Goal: Information Seeking & Learning: Learn about a topic

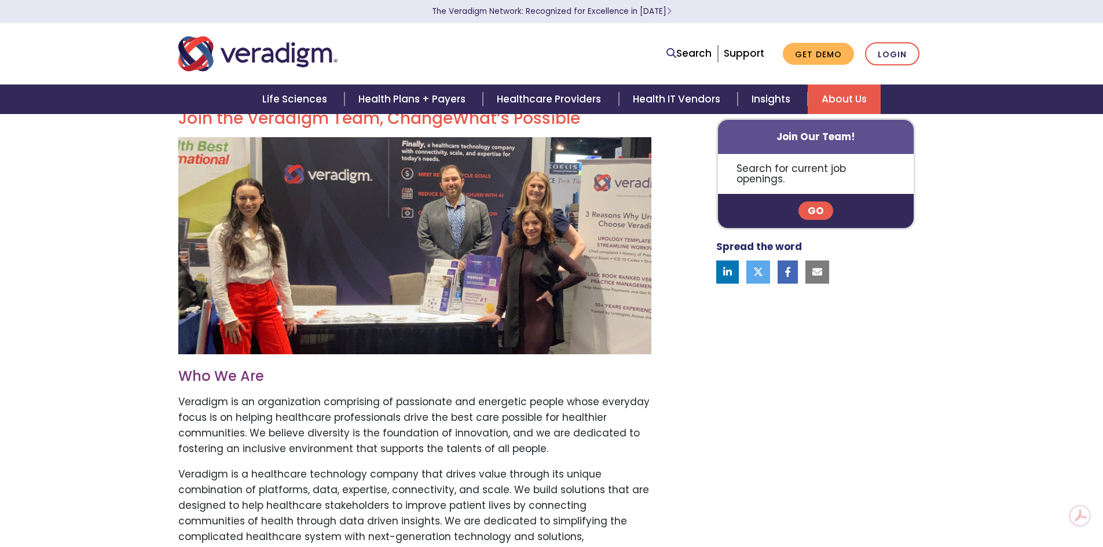
click at [821, 201] on link "Go" at bounding box center [815, 210] width 35 height 19
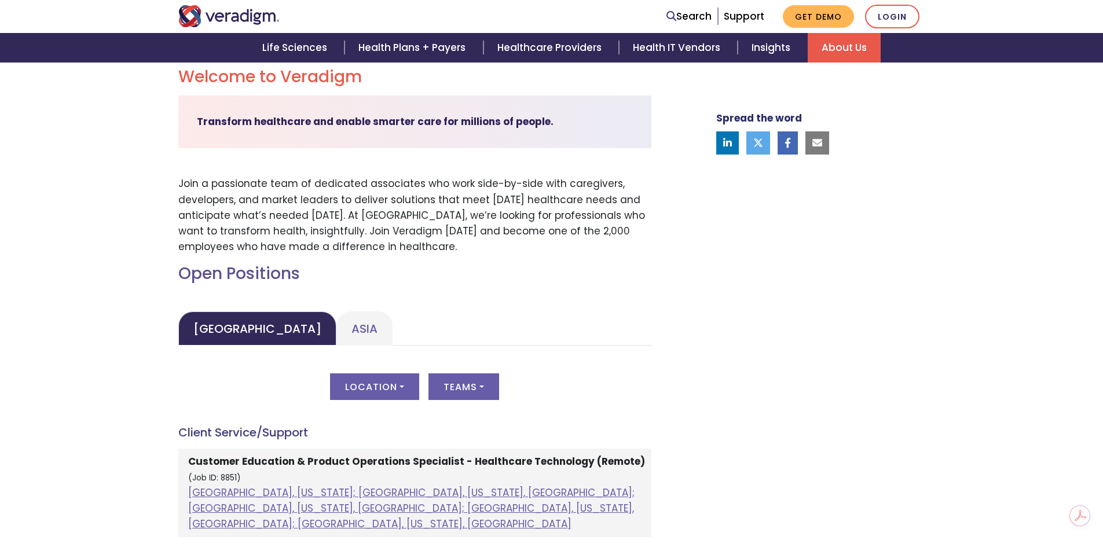
scroll to position [405, 0]
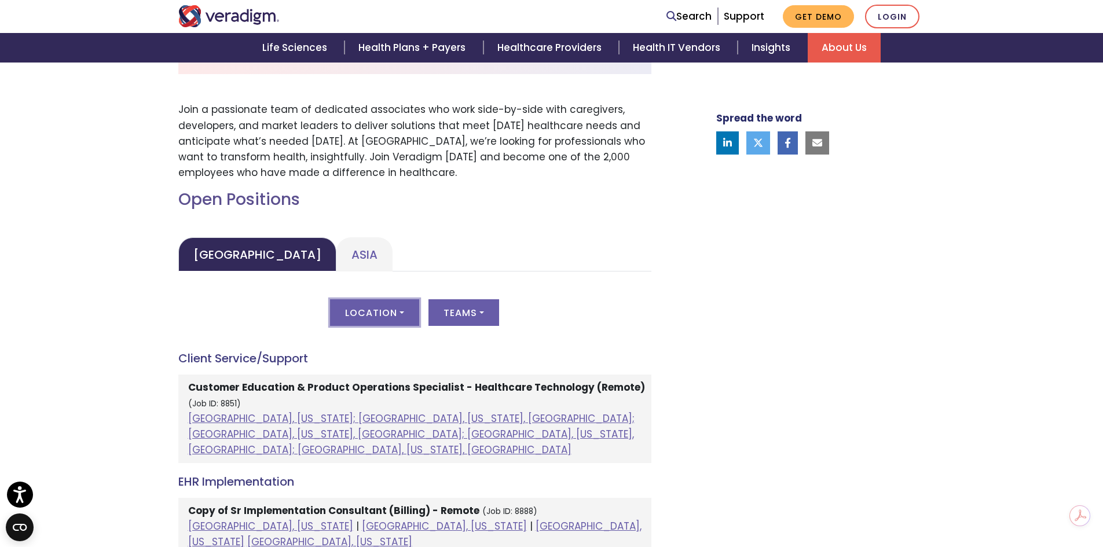
click at [399, 312] on button "Location" at bounding box center [374, 312] width 89 height 27
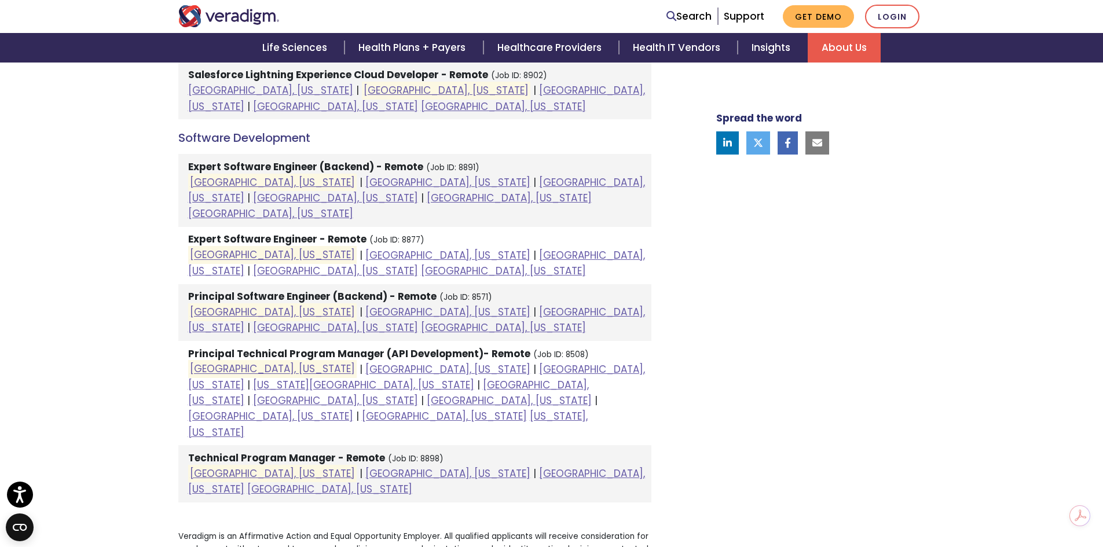
scroll to position [810, 0]
click at [246, 288] on strong "Principal Software Engineer (Backend) - Remote" at bounding box center [312, 295] width 248 height 14
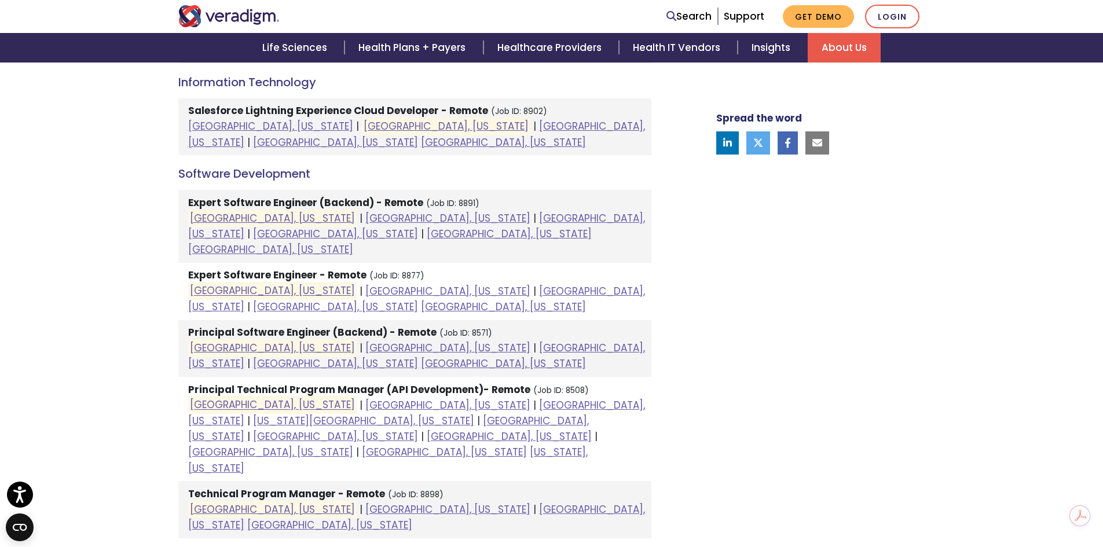
scroll to position [753, 0]
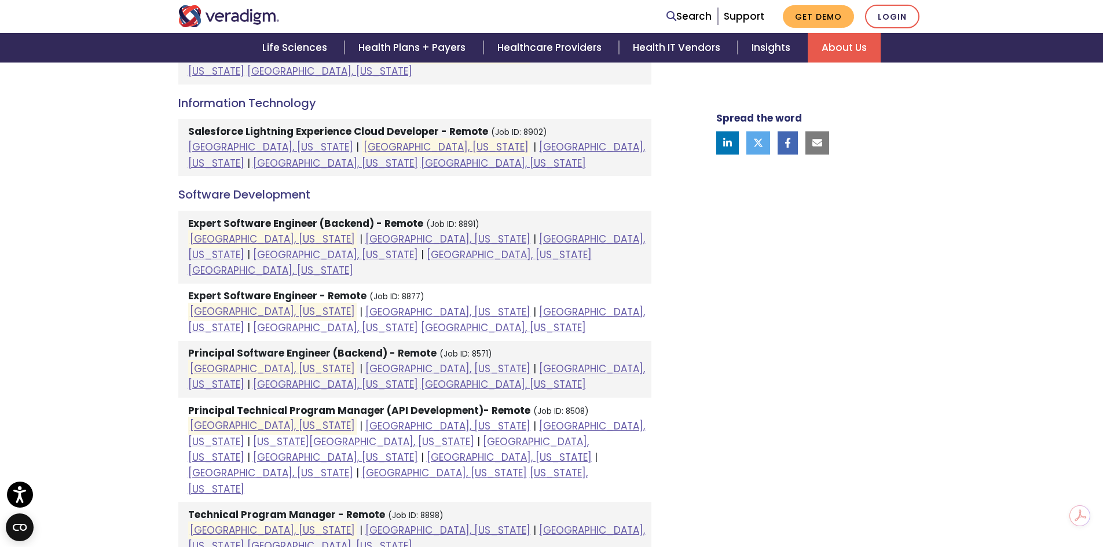
click at [268, 289] on strong "Expert Software Engineer - Remote" at bounding box center [277, 296] width 178 height 14
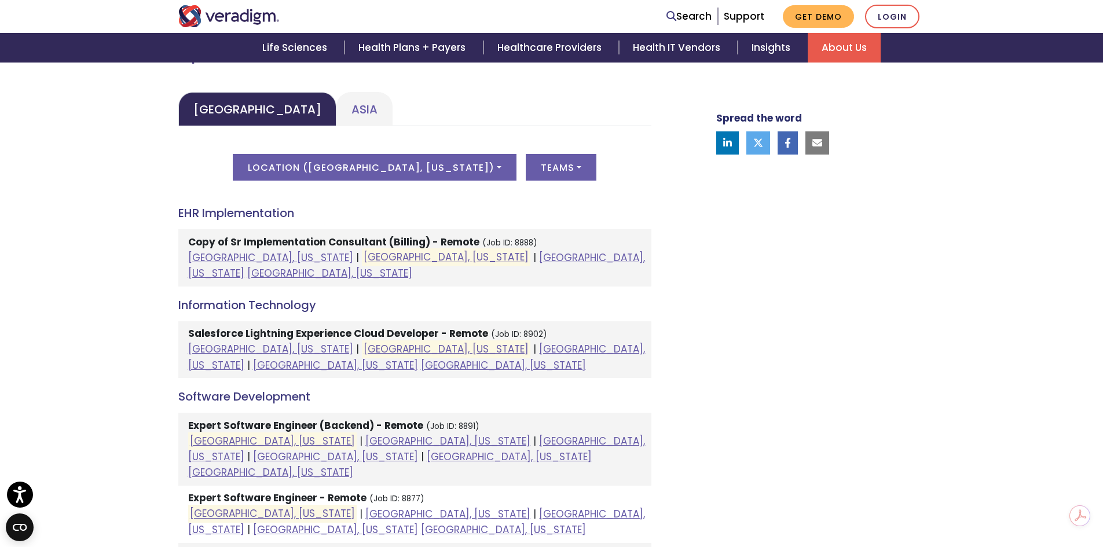
scroll to position [637, 0]
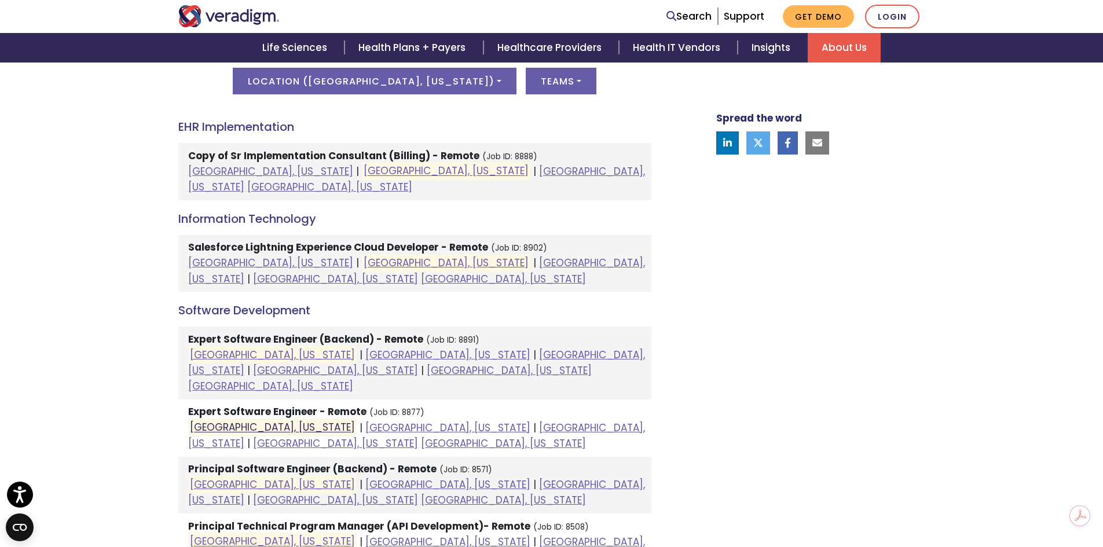
click at [248, 421] on link "[GEOGRAPHIC_DATA], [US_STATE]" at bounding box center [272, 428] width 165 height 14
click at [235, 348] on link "[GEOGRAPHIC_DATA], [US_STATE]" at bounding box center [272, 355] width 165 height 14
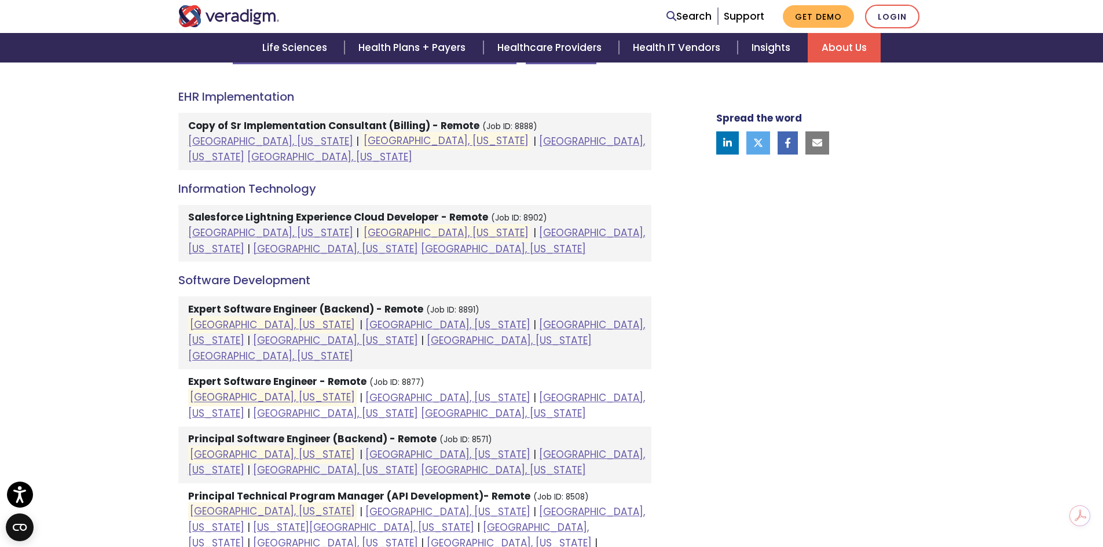
scroll to position [695, 0]
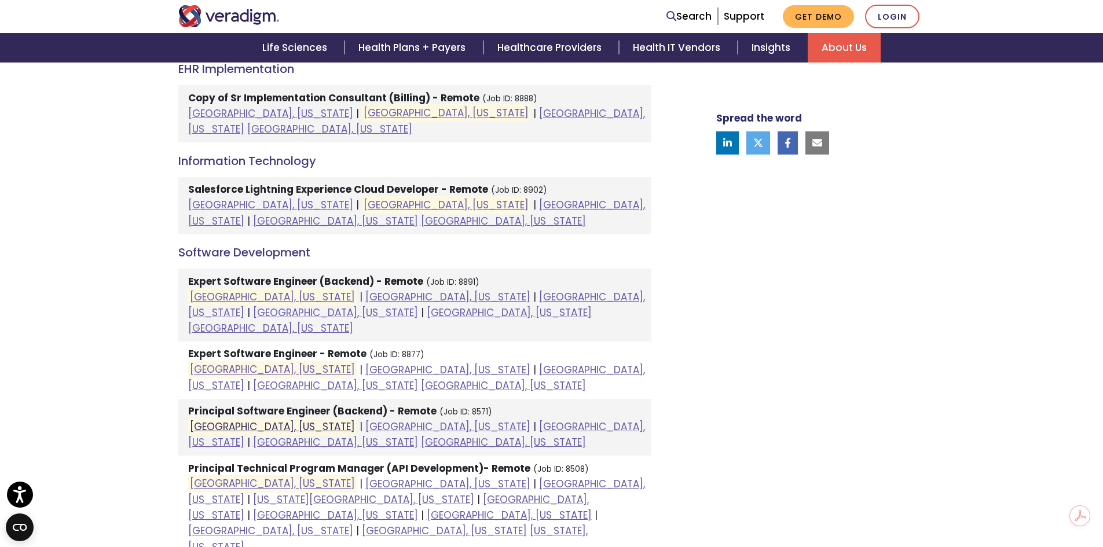
click at [263, 420] on link "[GEOGRAPHIC_DATA], [US_STATE]" at bounding box center [272, 427] width 165 height 14
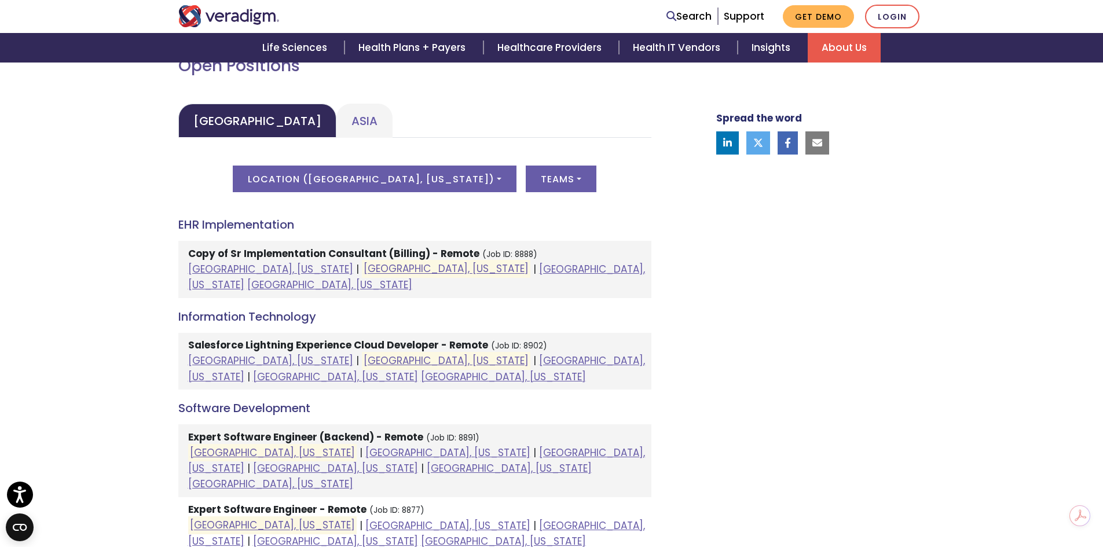
scroll to position [521, 0]
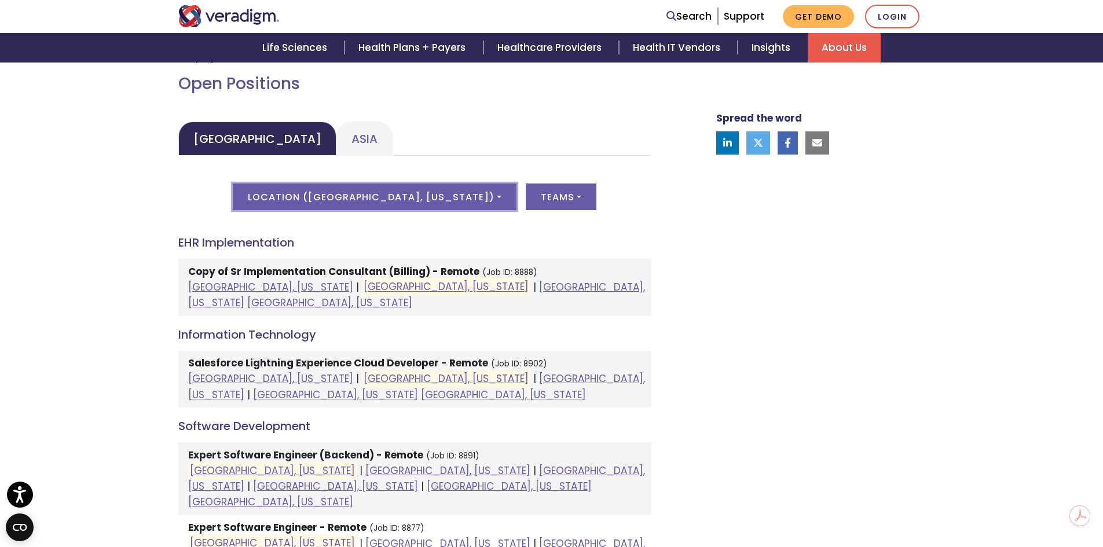
click at [401, 192] on button "Location ( [GEOGRAPHIC_DATA], [US_STATE] )" at bounding box center [375, 196] width 284 height 27
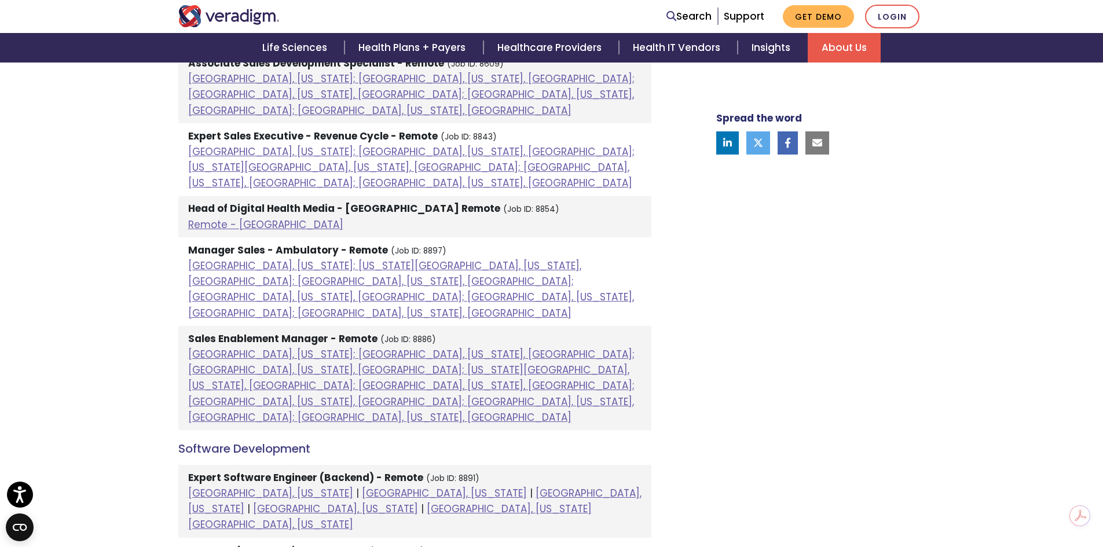
scroll to position [1273, 0]
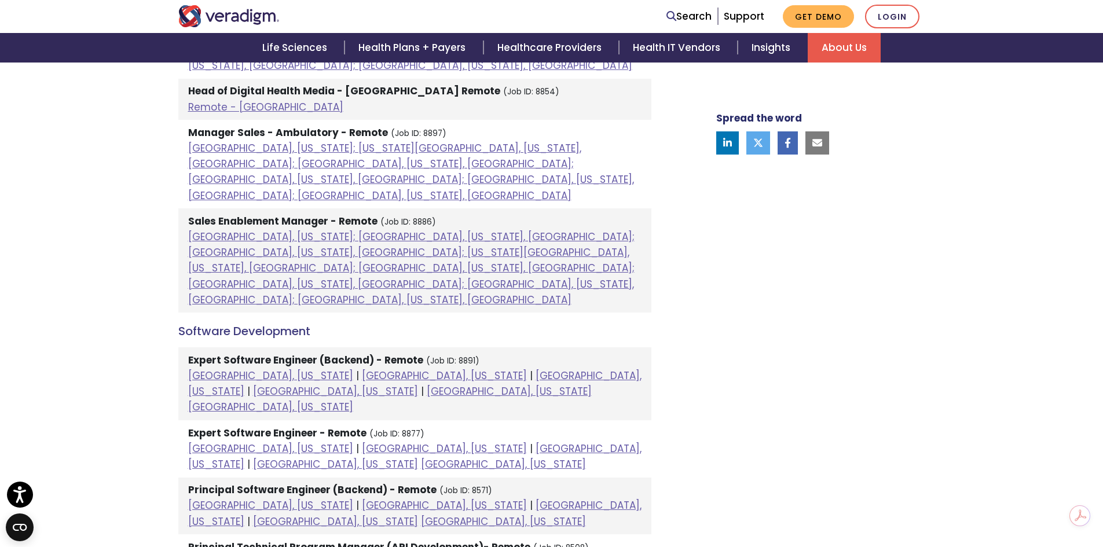
click at [248, 369] on link "[GEOGRAPHIC_DATA], [US_STATE]" at bounding box center [270, 376] width 165 height 14
